Goal: Register for event/course

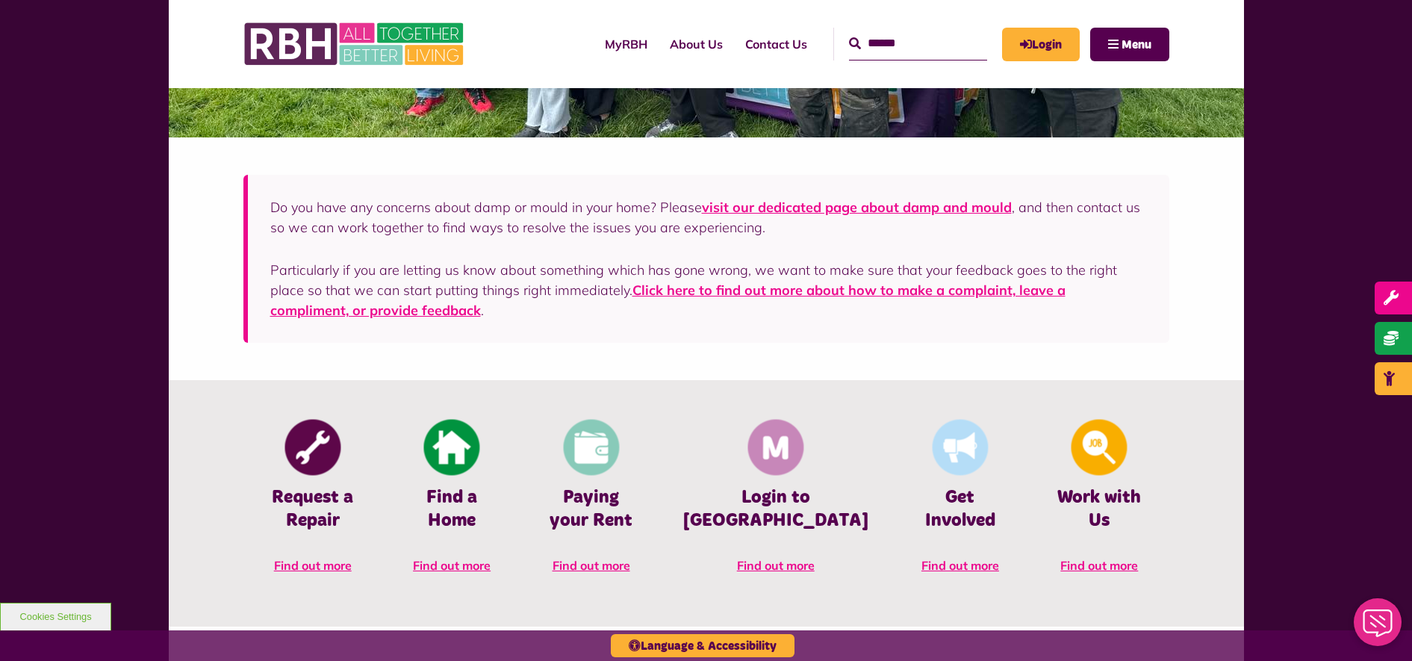
scroll to position [187, 0]
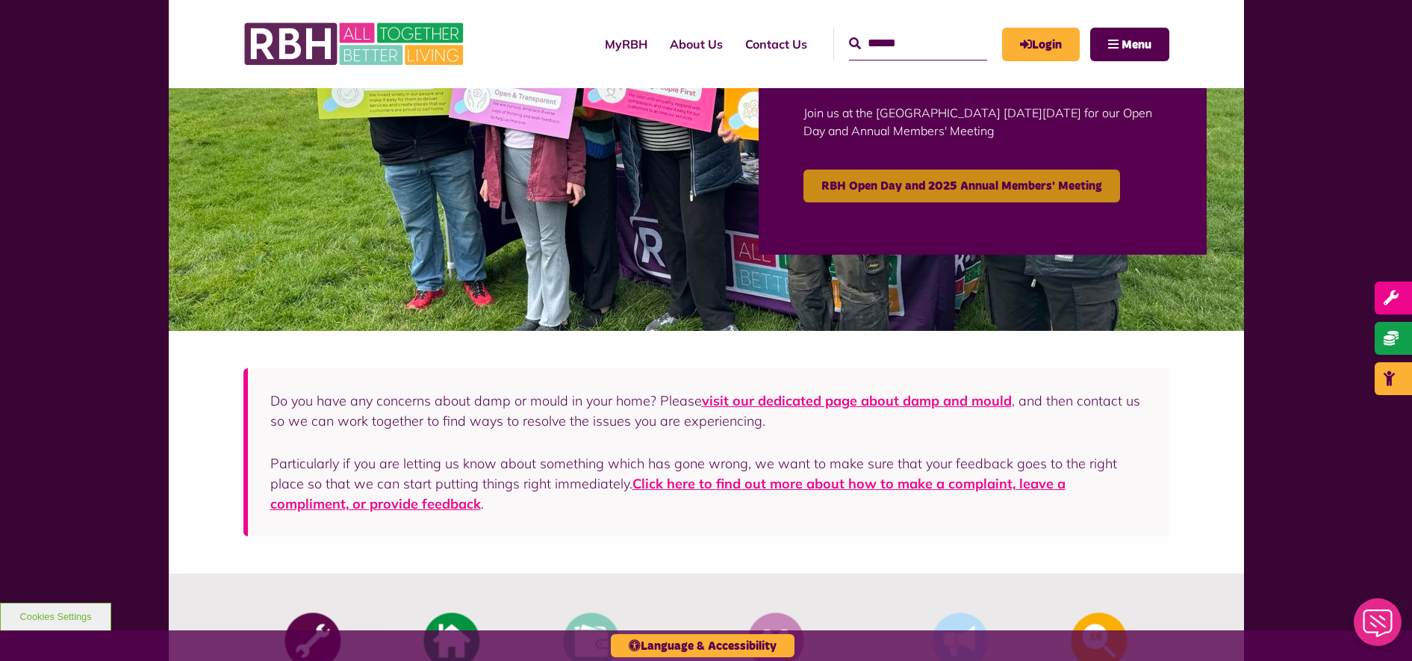
click at [1017, 188] on link "RBH Open Day and 2025 Annual Members' Meeting" at bounding box center [962, 186] width 317 height 33
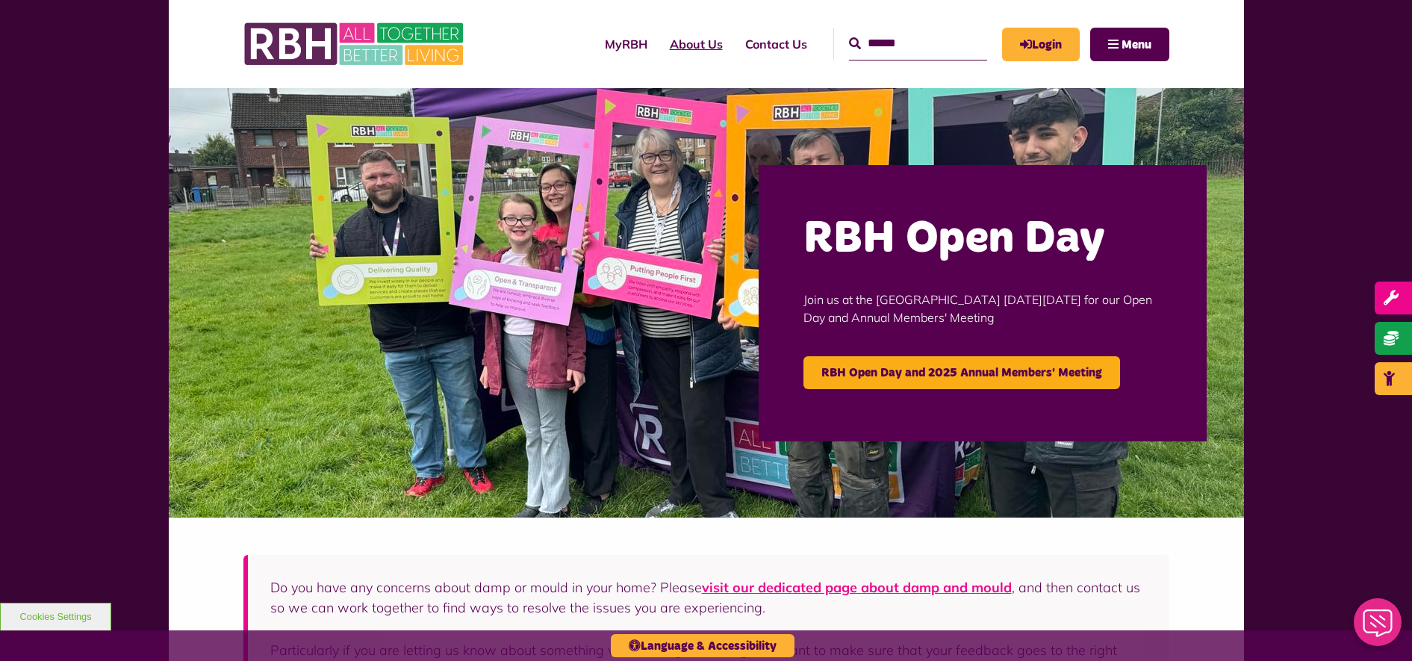
click at [662, 43] on link "About Us" at bounding box center [696, 44] width 75 height 40
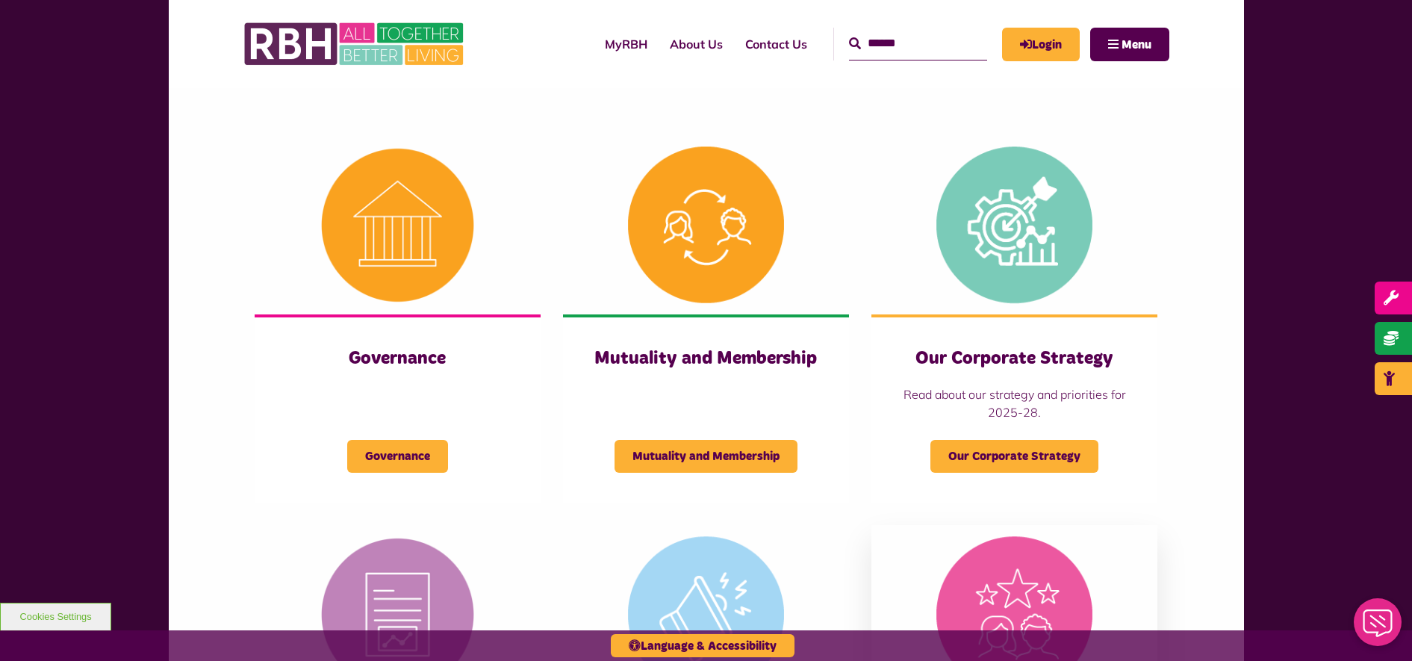
scroll to position [747, 0]
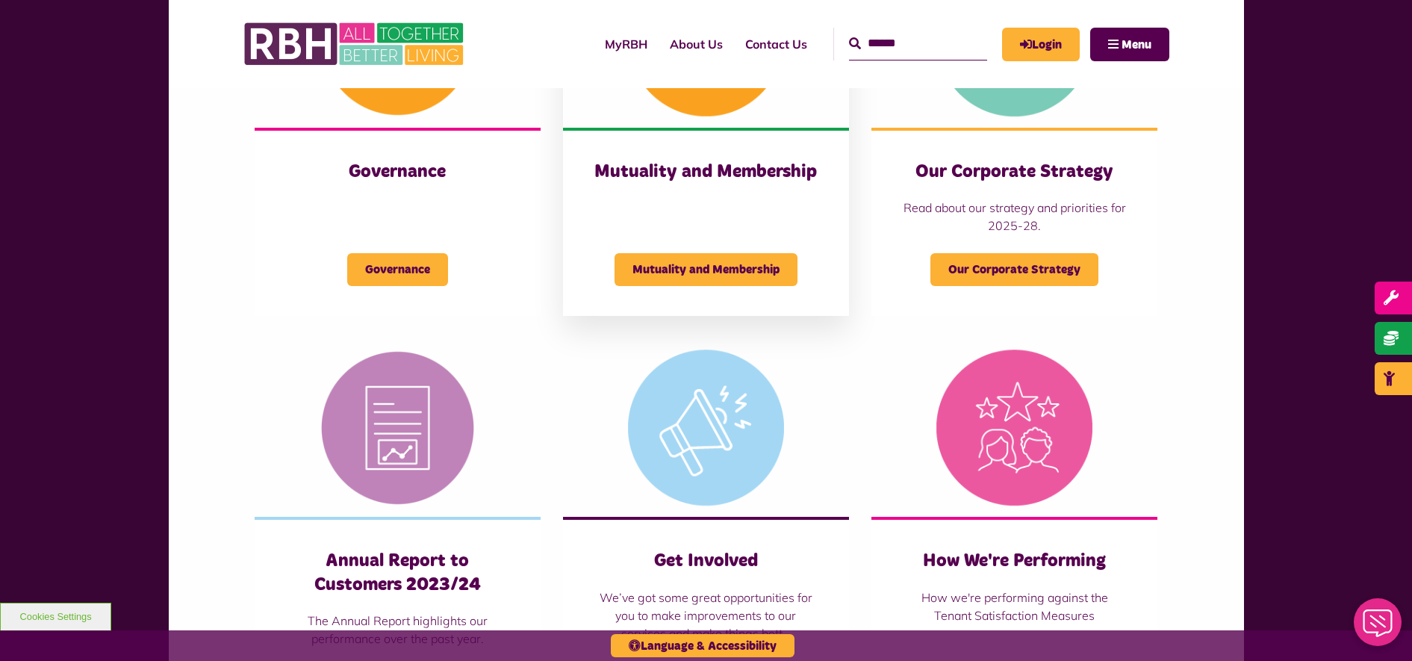
click at [728, 228] on div "Mutuality and Membership Mutuality and Membership" at bounding box center [706, 222] width 286 height 188
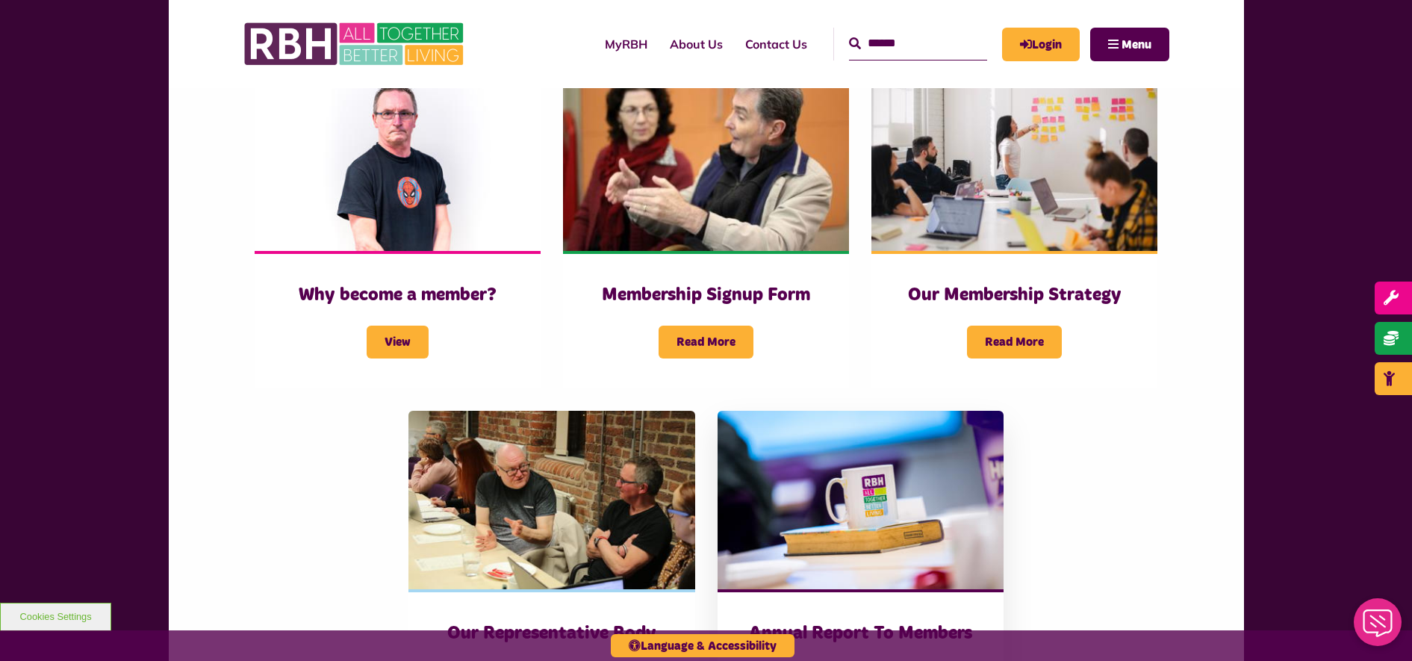
scroll to position [560, 0]
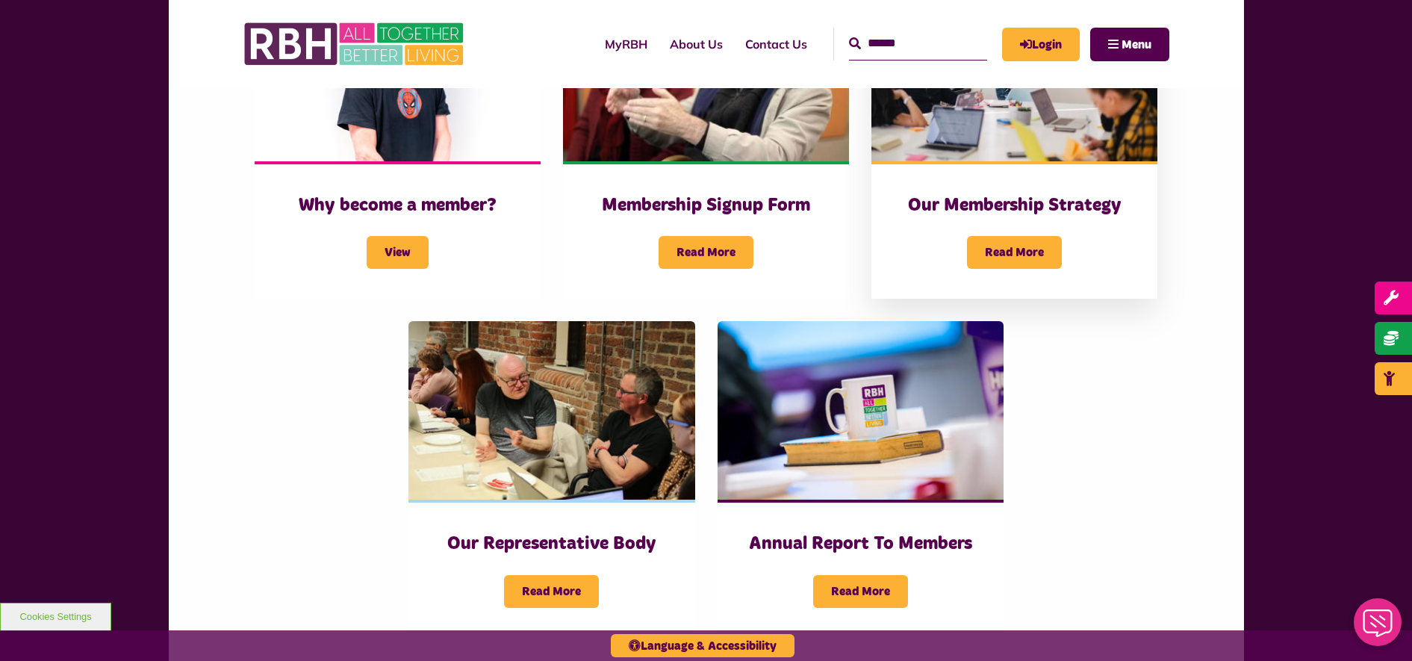
click at [1028, 170] on div "Our Membership Strategy Read More" at bounding box center [1015, 229] width 286 height 137
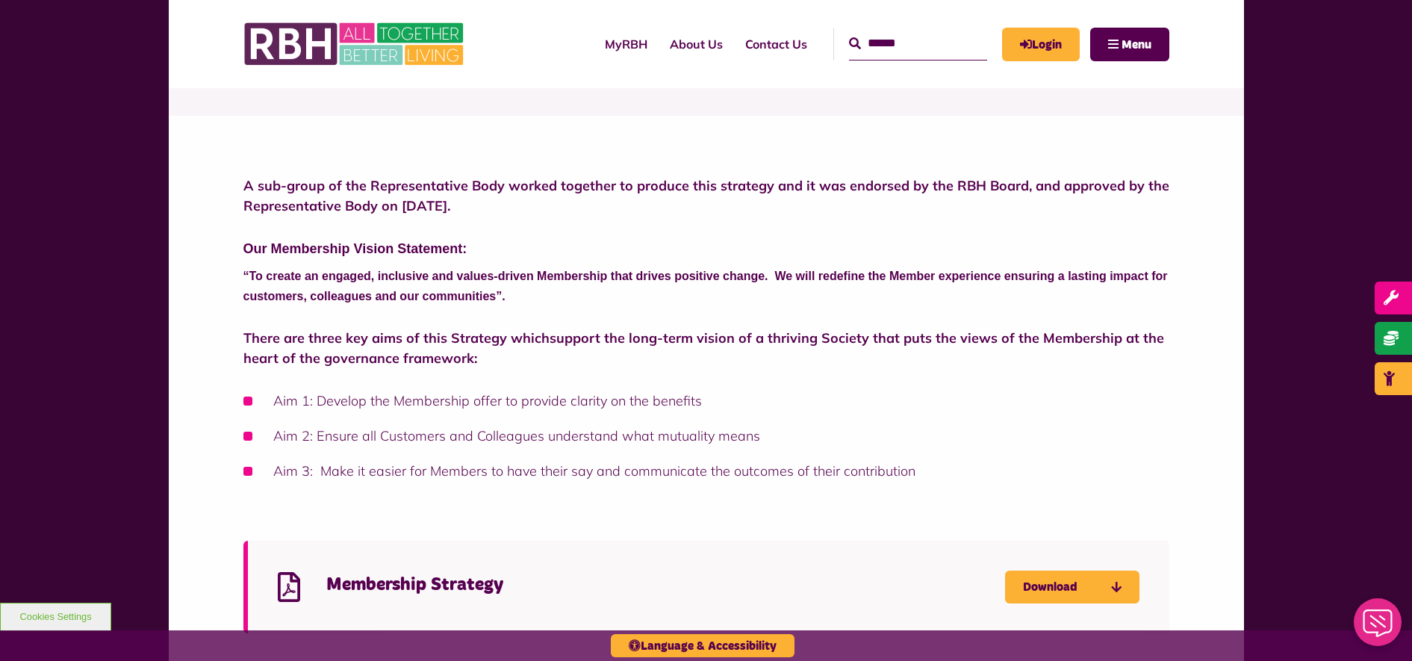
scroll to position [467, 0]
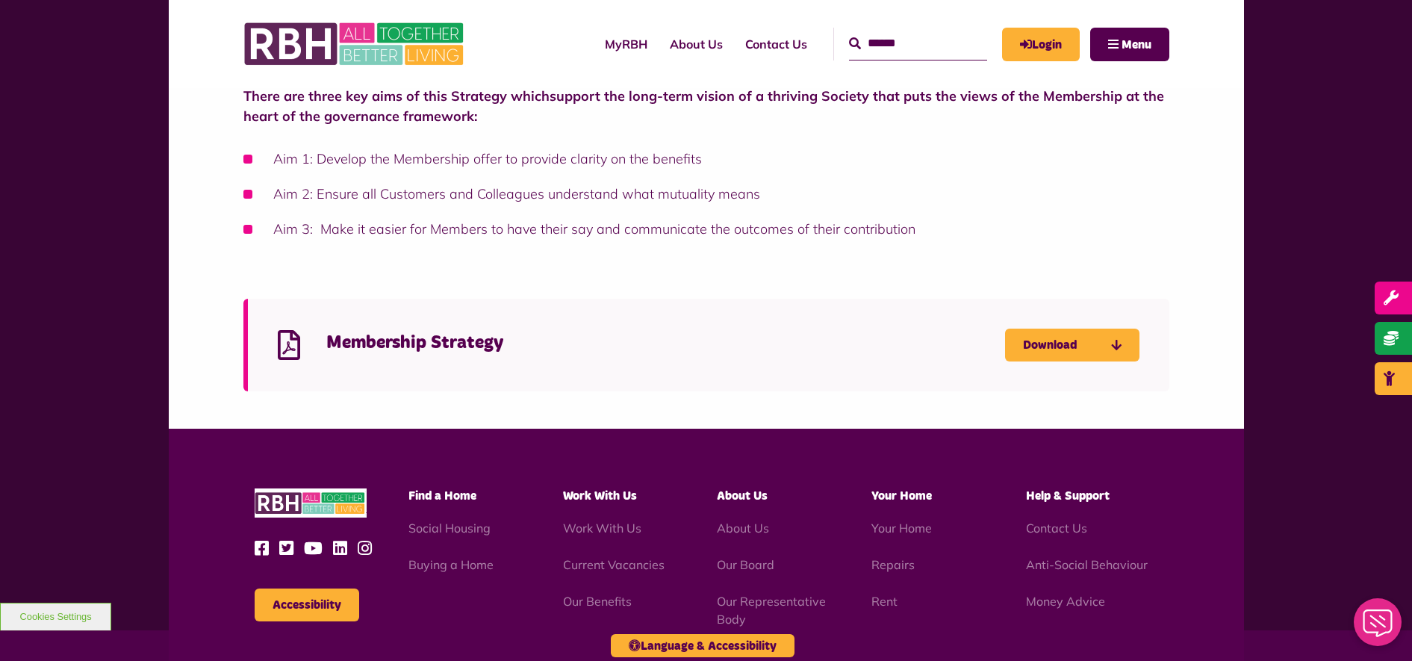
click at [497, 347] on h4 "Membership Strategy" at bounding box center [665, 343] width 679 height 23
click at [1058, 335] on link "Download" at bounding box center [1072, 345] width 134 height 33
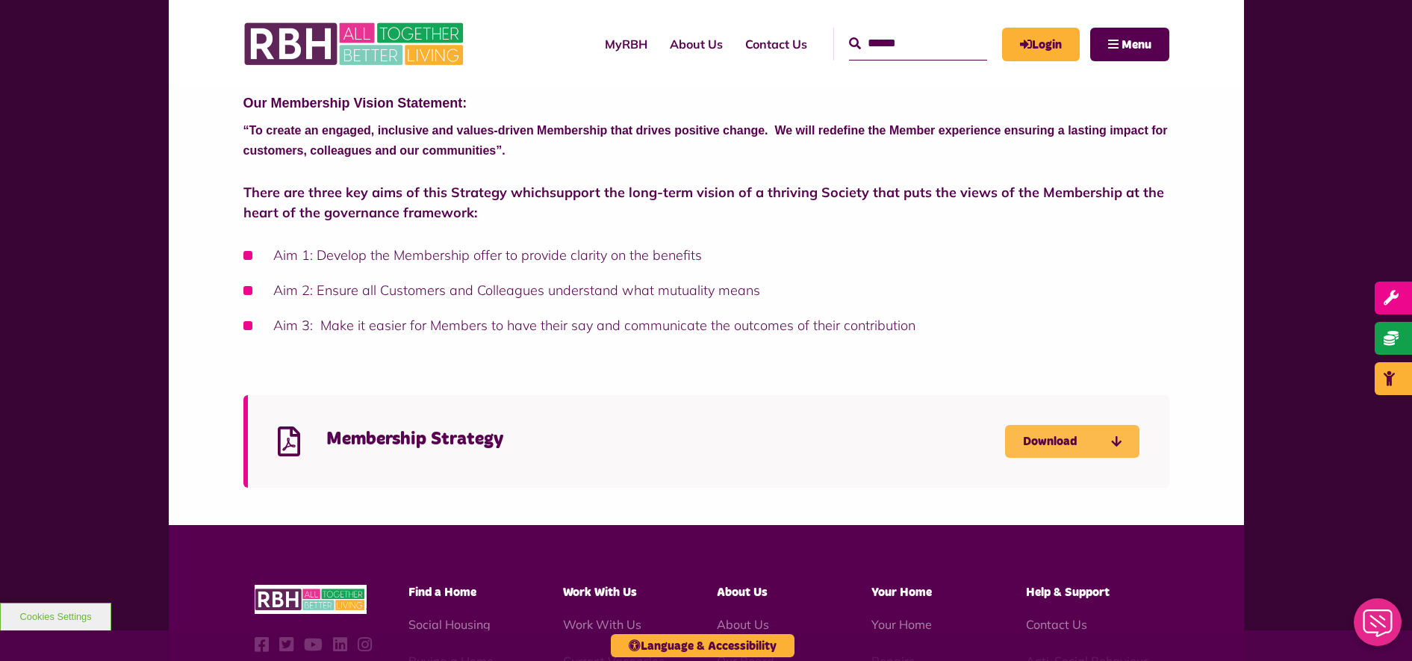
scroll to position [0, 0]
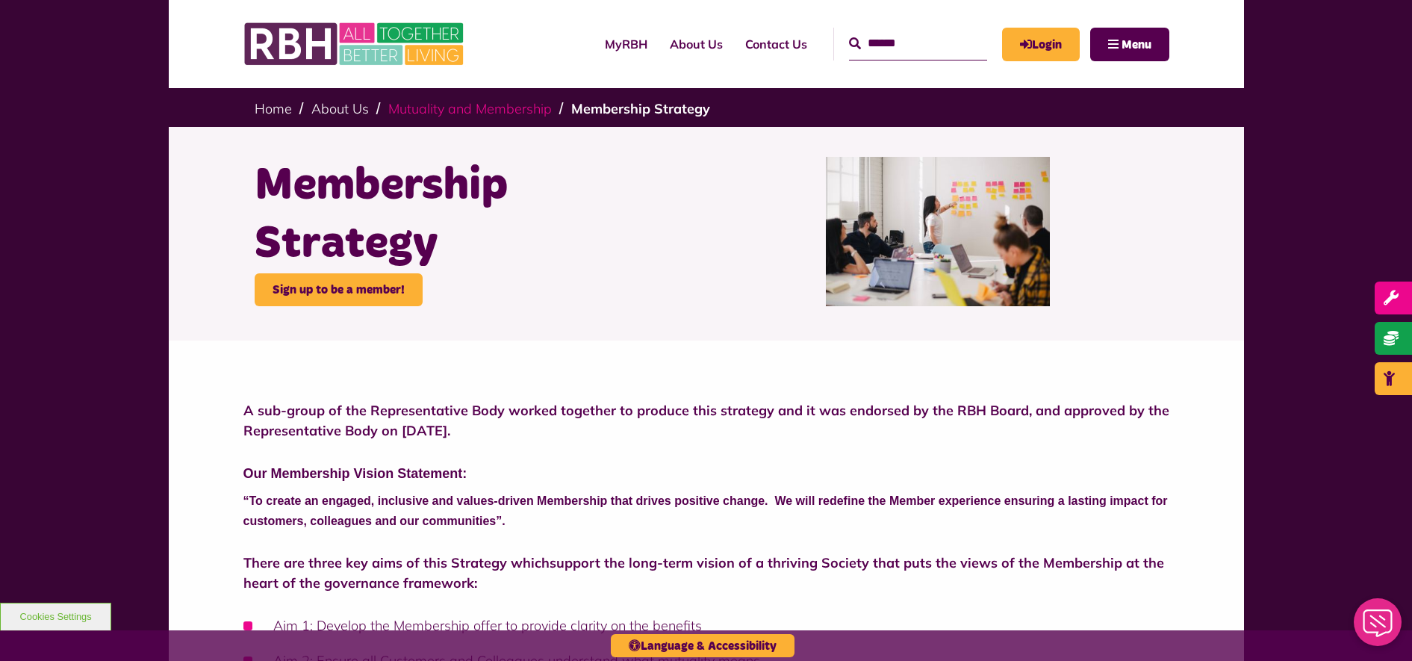
click at [512, 106] on link "Mutuality and Membership" at bounding box center [470, 108] width 164 height 17
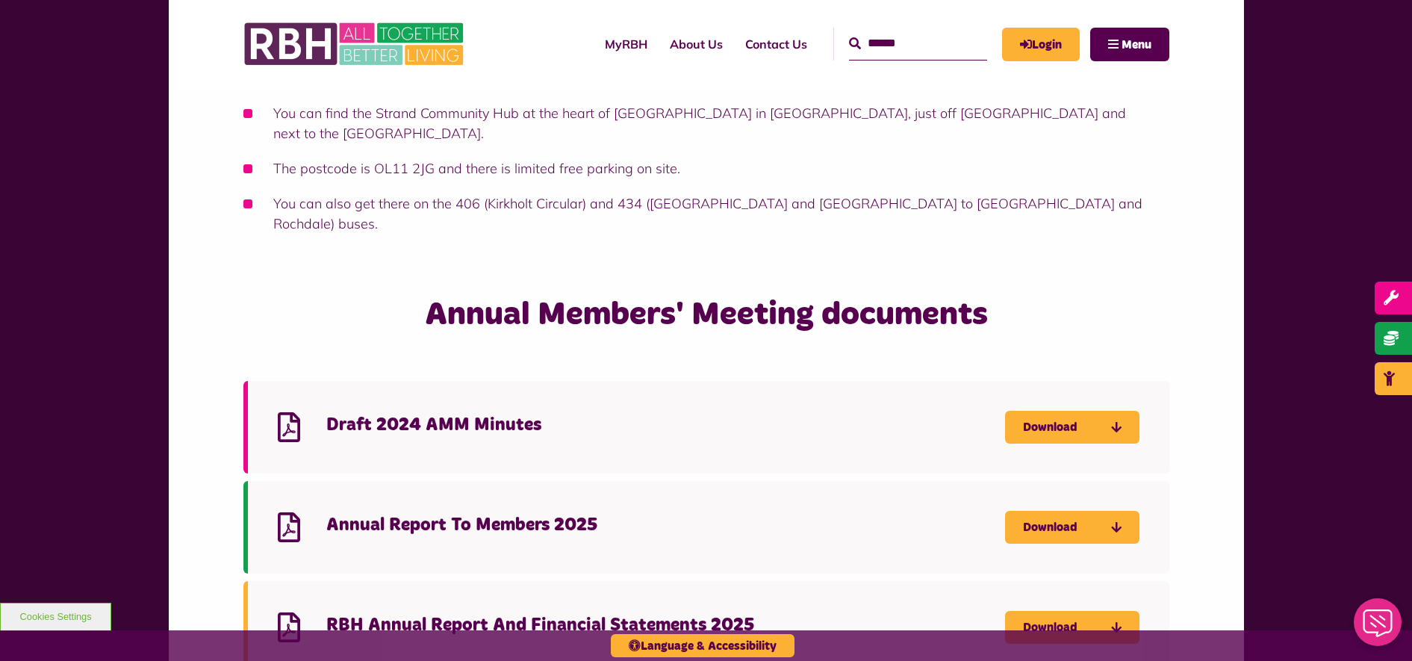
scroll to position [1307, 0]
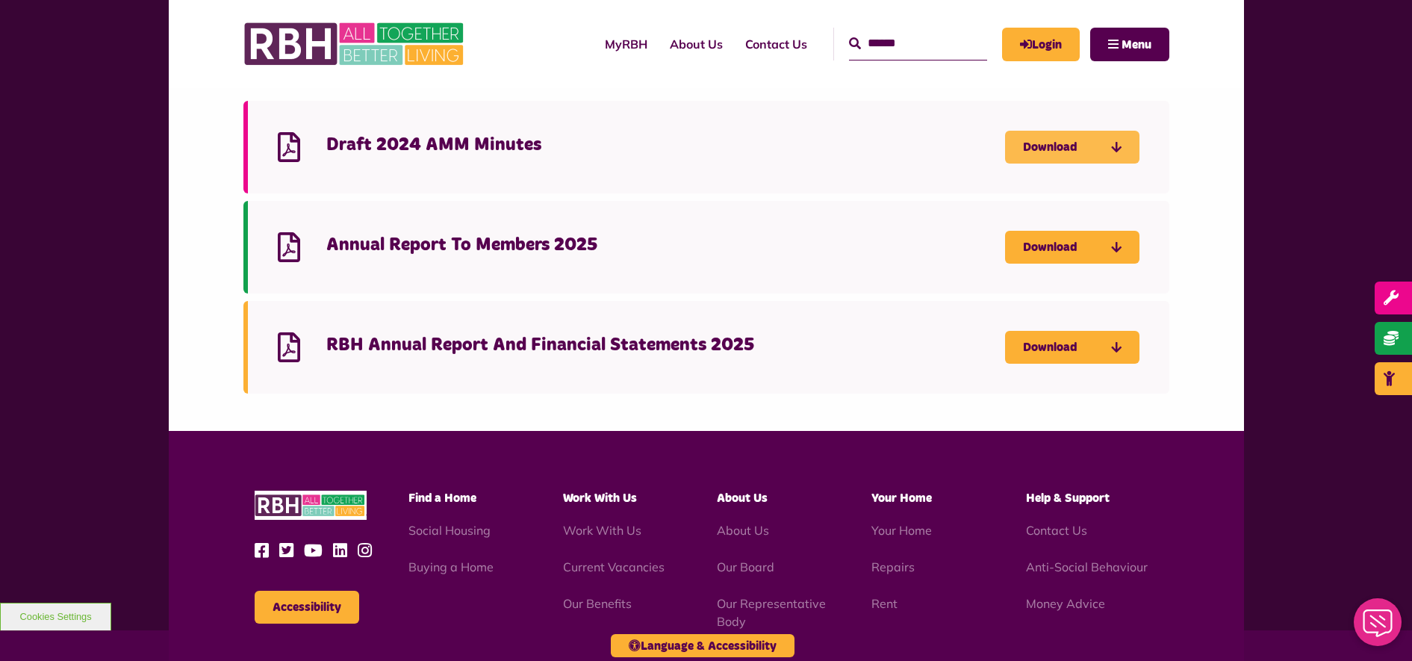
click at [1037, 144] on link "Download" at bounding box center [1072, 147] width 134 height 33
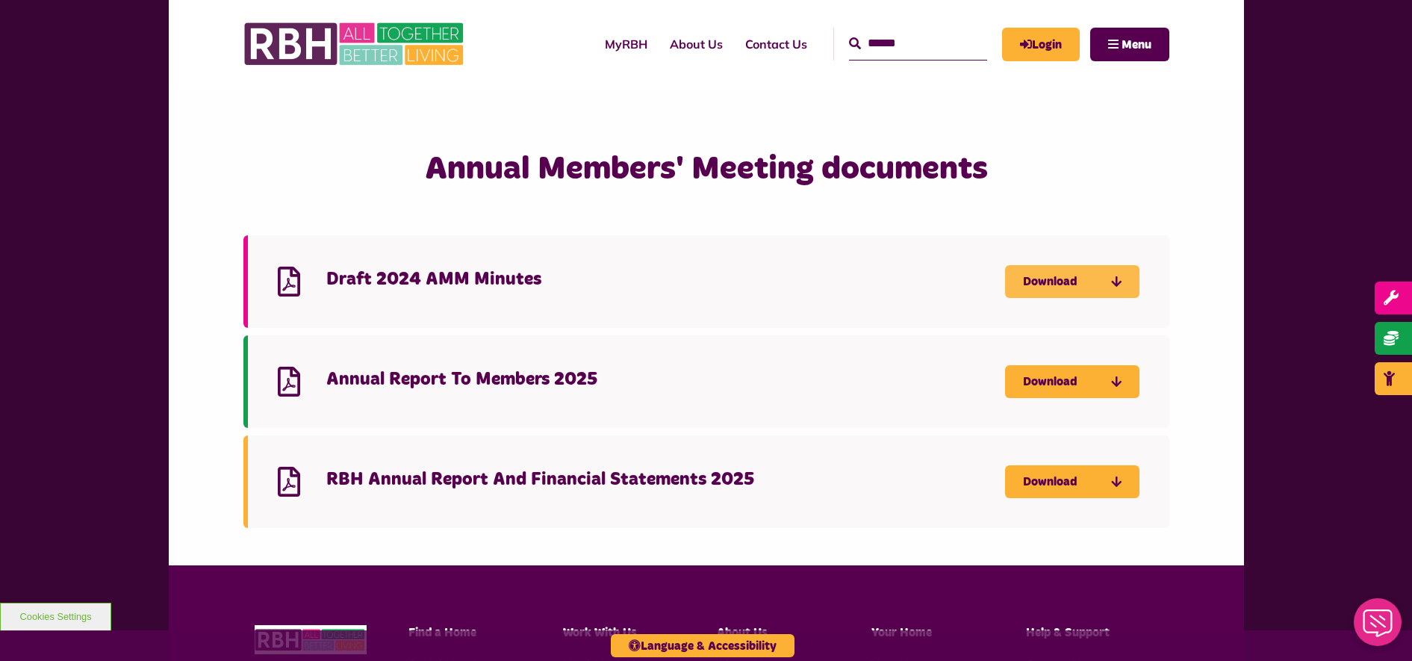
scroll to position [1214, 0]
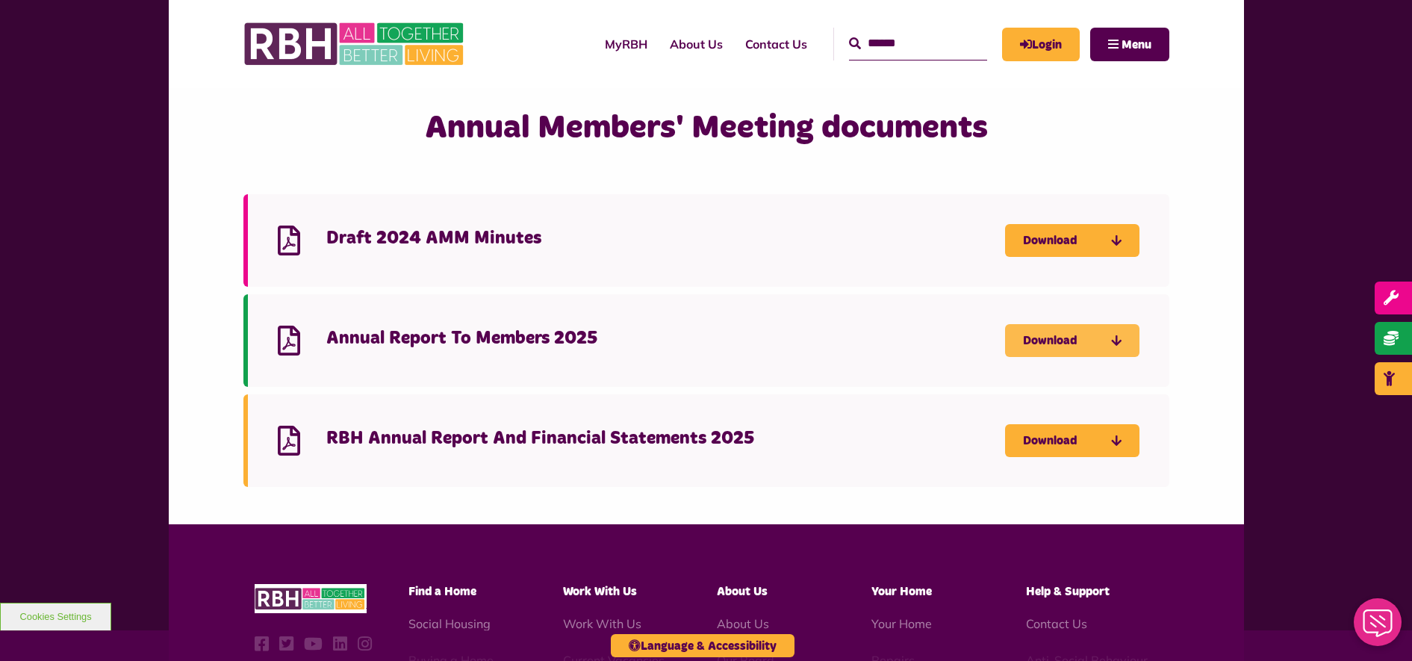
click at [1037, 348] on link "Download" at bounding box center [1072, 340] width 134 height 33
click at [1035, 444] on link "Download" at bounding box center [1072, 440] width 134 height 33
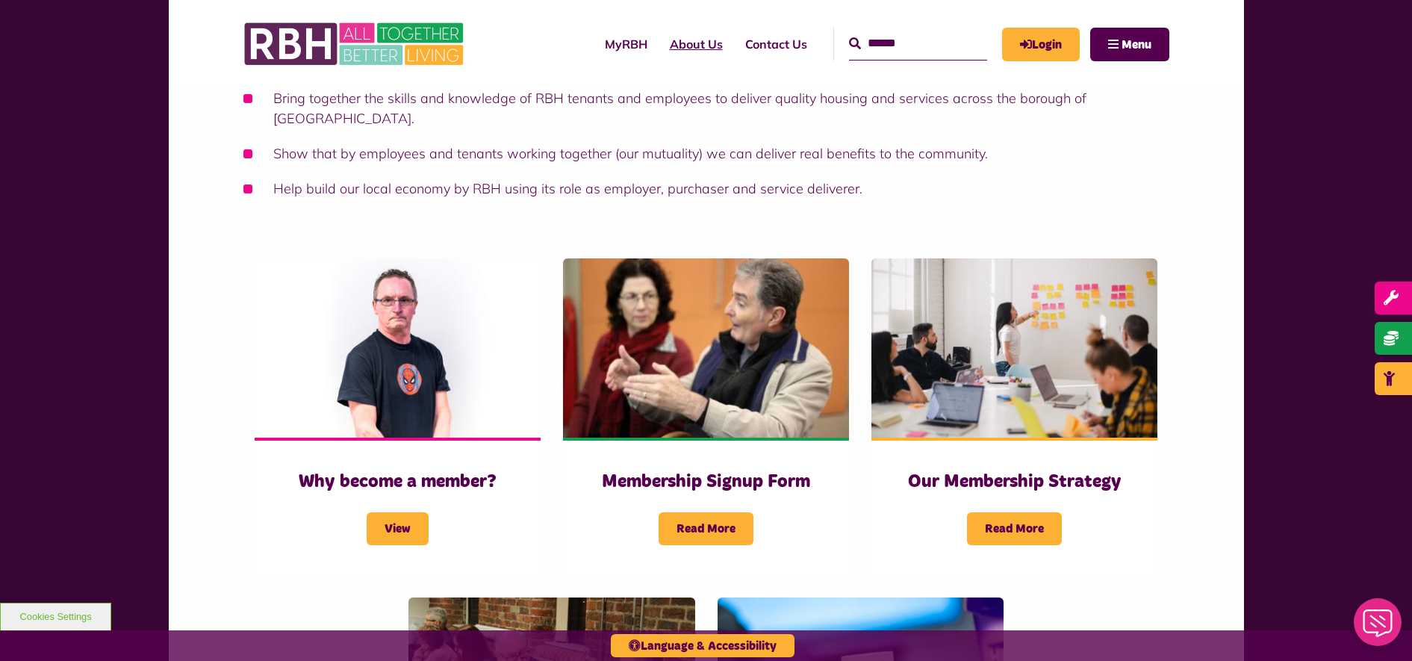
scroll to position [280, 0]
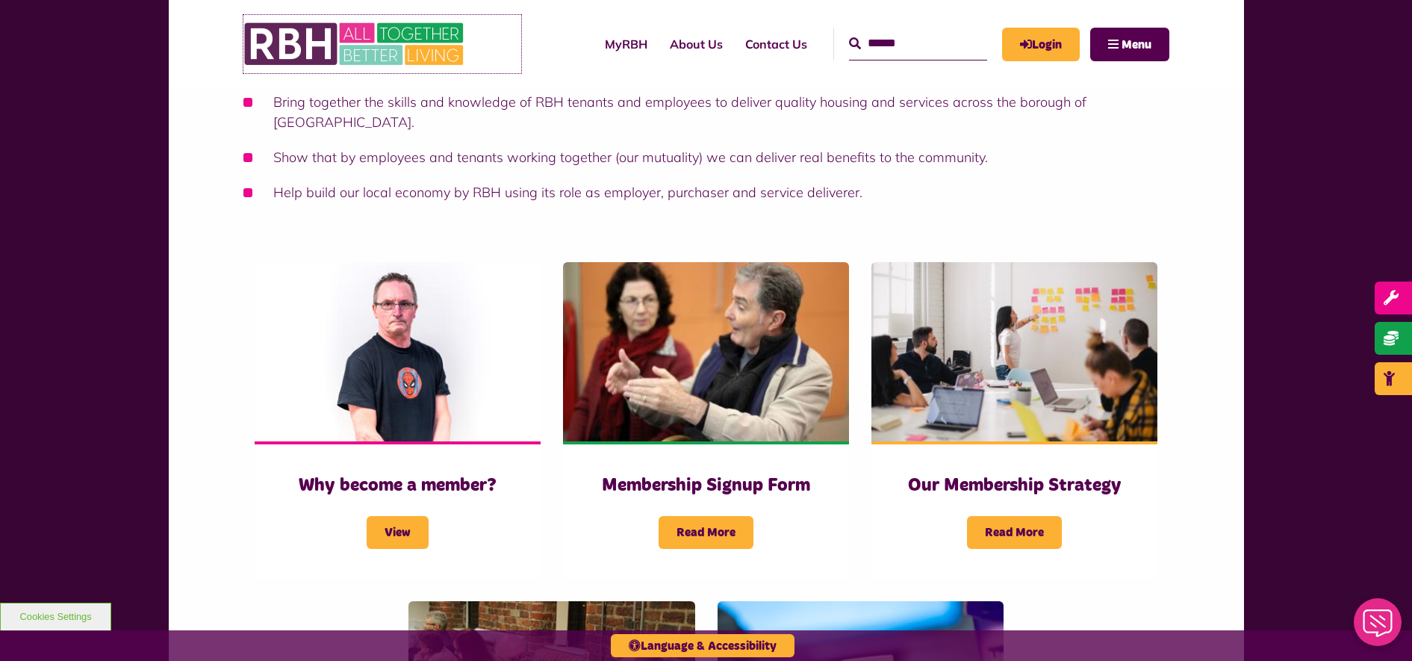
click at [397, 41] on img at bounding box center [355, 44] width 224 height 58
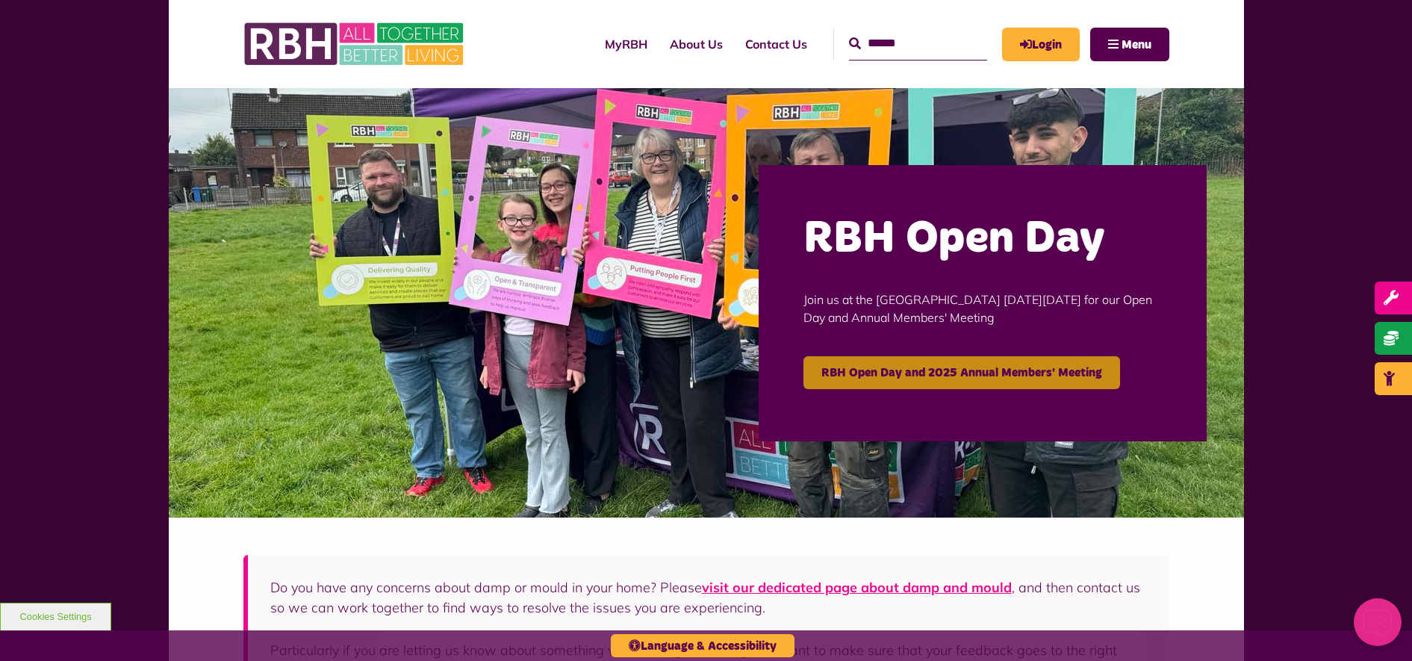
click at [875, 371] on link "RBH Open Day and 2025 Annual Members' Meeting" at bounding box center [962, 372] width 317 height 33
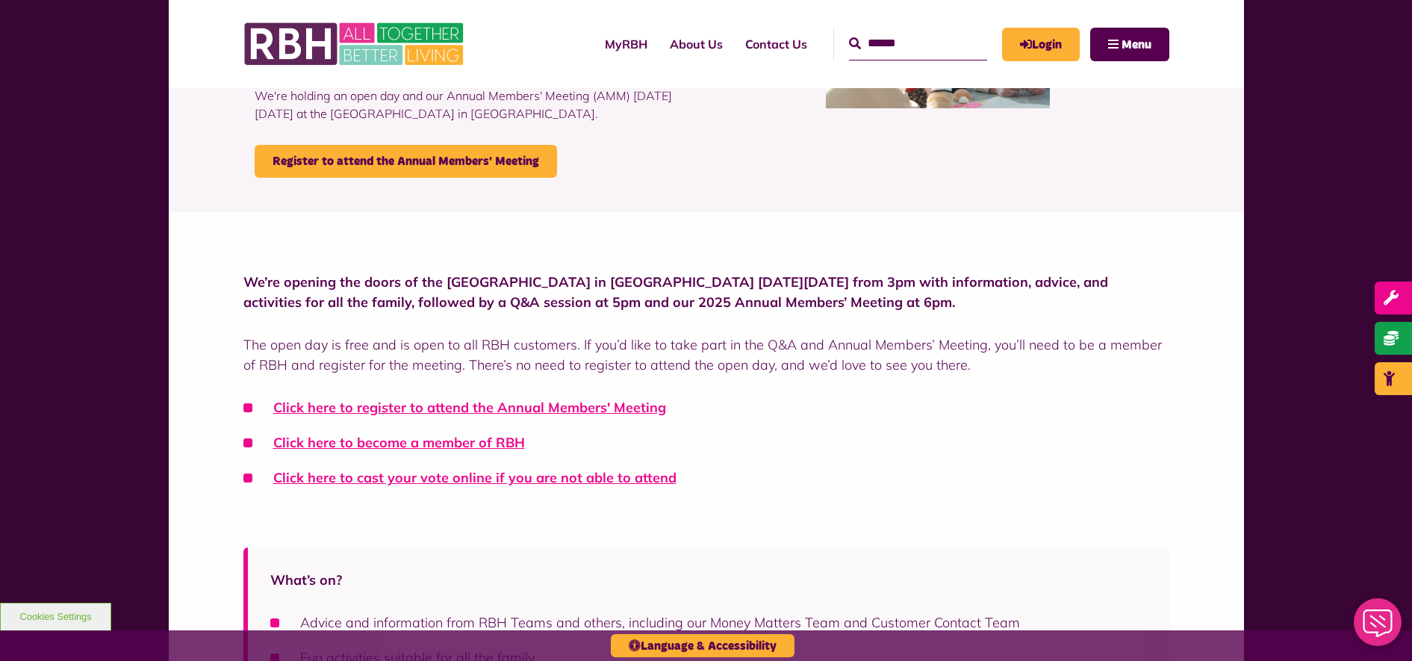
scroll to position [373, 0]
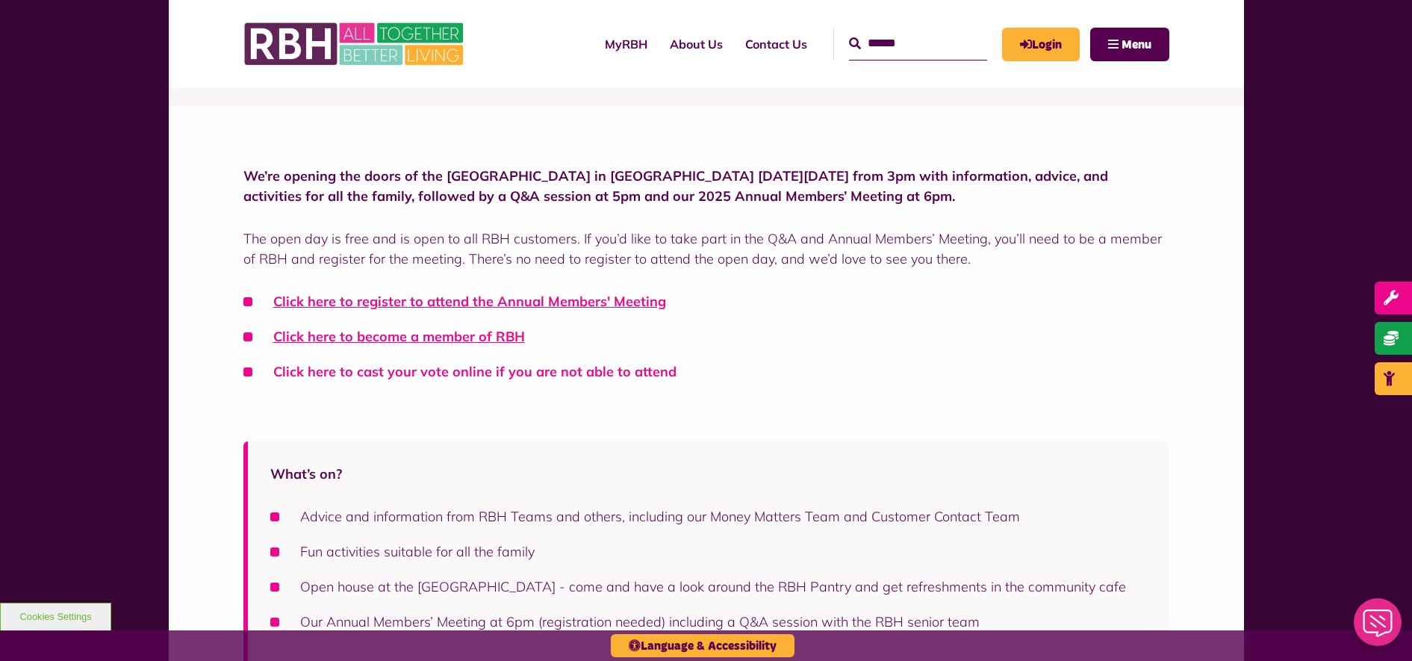
click at [469, 376] on link "Click here to cast your vote online if you are not able to attend" at bounding box center [474, 371] width 403 height 17
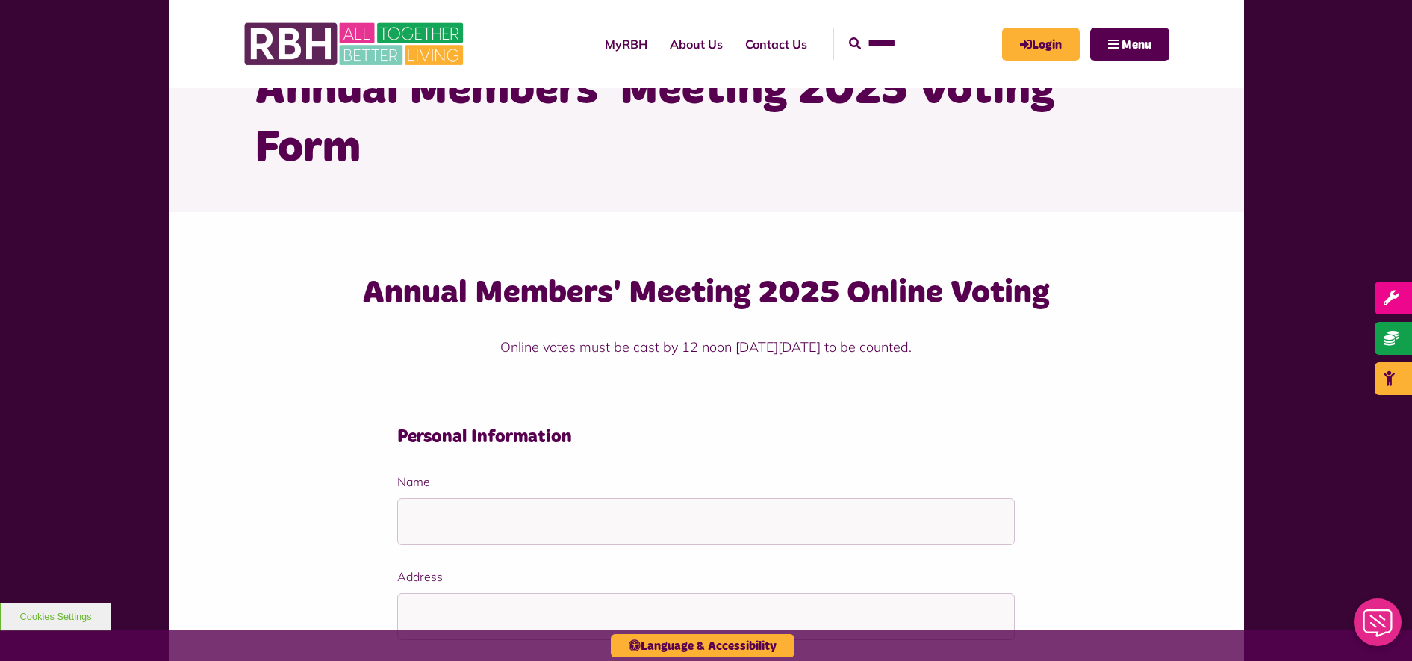
scroll to position [93, 0]
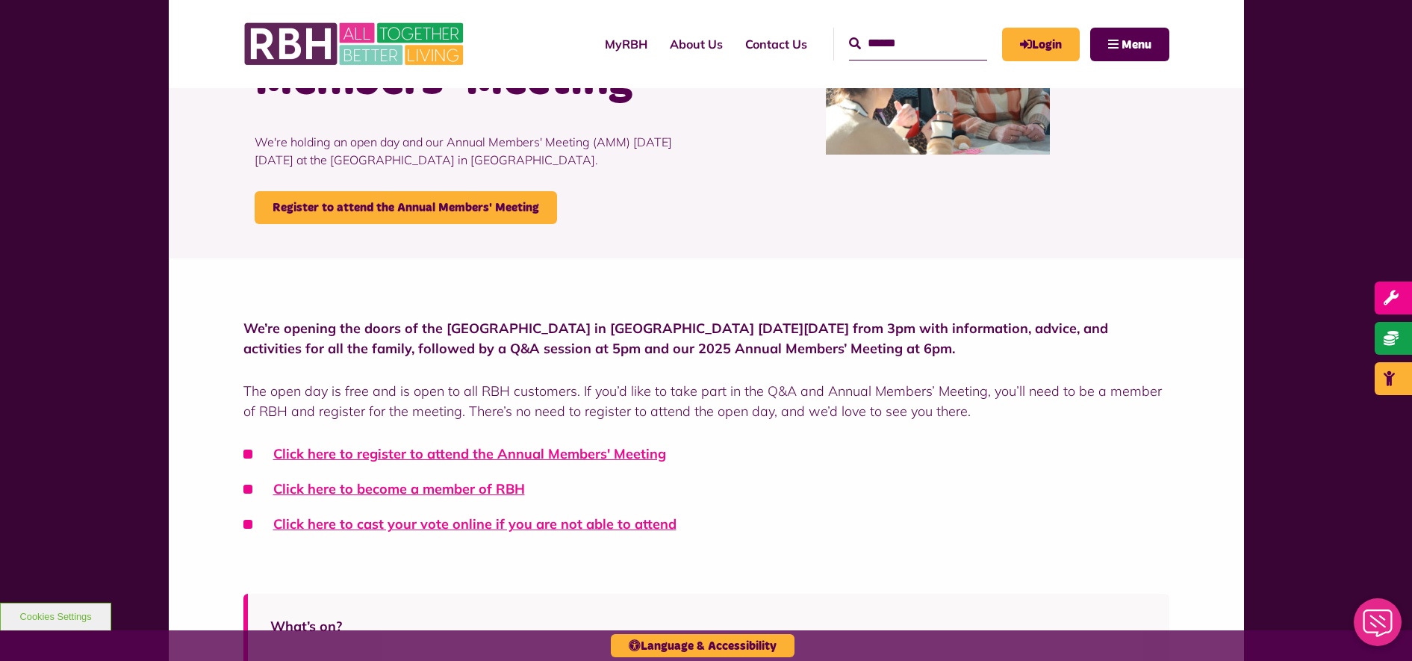
scroll to position [280, 0]
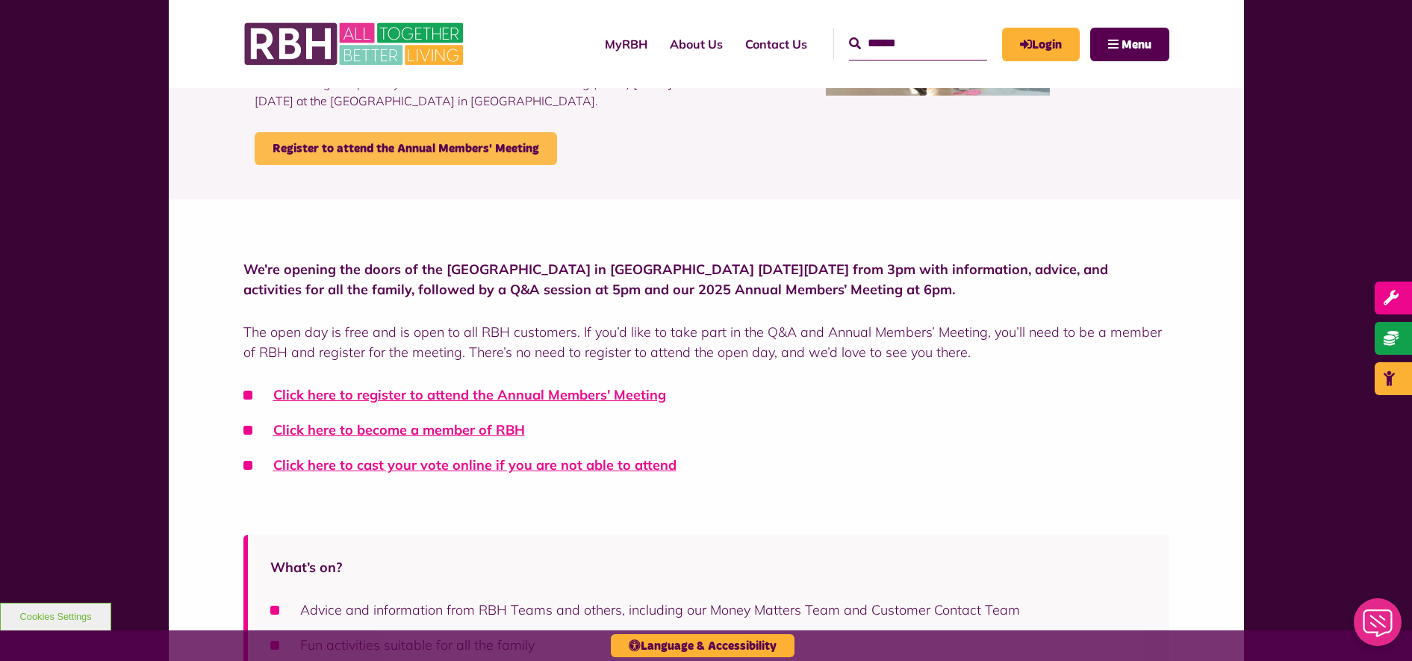
click at [460, 149] on link "Register to attend the Annual Members' Meeting" at bounding box center [406, 148] width 303 height 33
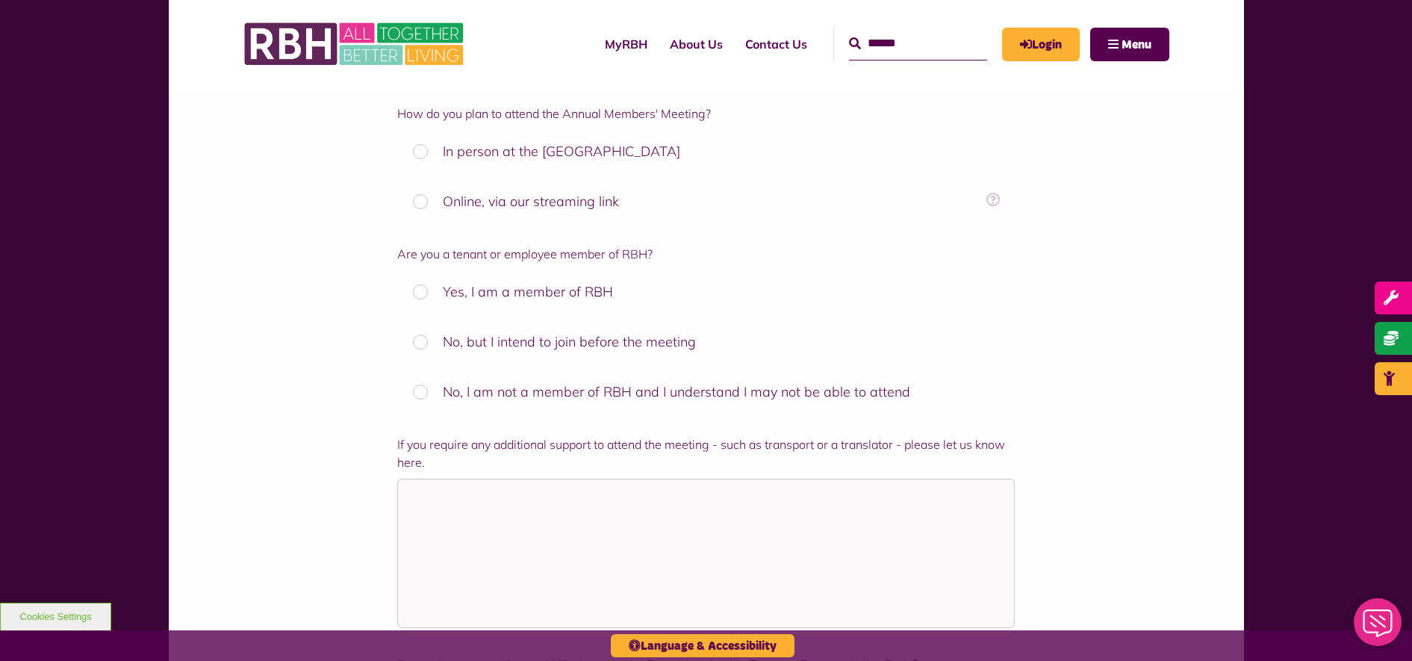
scroll to position [747, 0]
